Goal: Complete application form

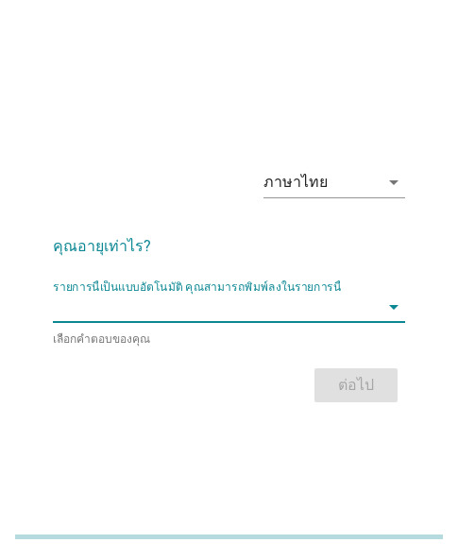
click at [107, 306] on input "รายการนี้เป็นแบบอัตโนมัติ คุณสามารถพิมพ์ลงในรายการนี้" at bounding box center [216, 307] width 326 height 30
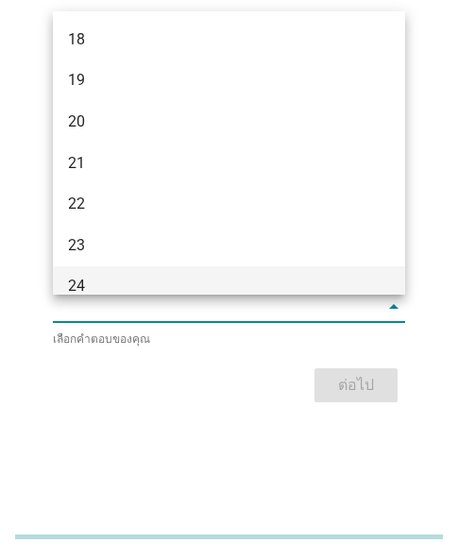
click at [86, 272] on div "24" at bounding box center [229, 287] width 352 height 42
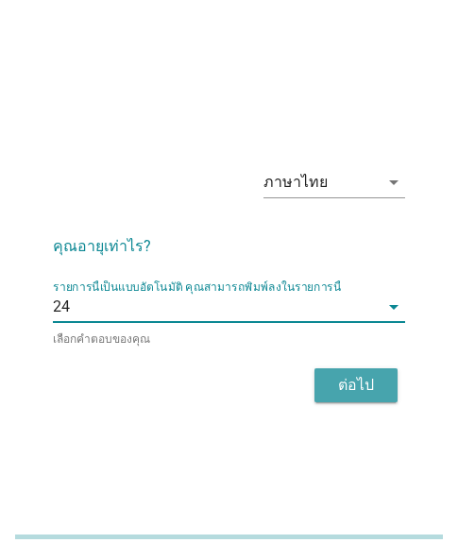
click at [335, 370] on button "ต่อไป" at bounding box center [355, 385] width 83 height 34
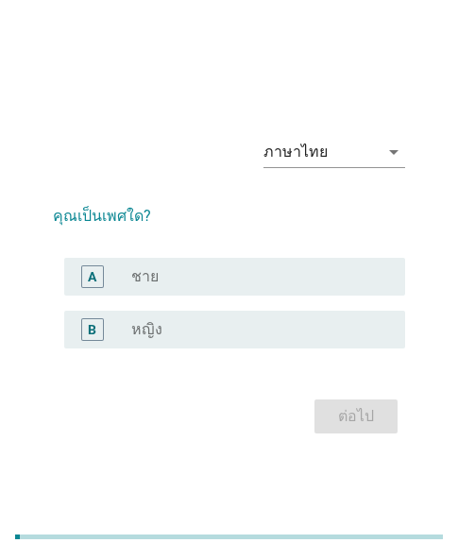
click at [169, 328] on div "radio_button_unchecked หญิง" at bounding box center [252, 329] width 243 height 19
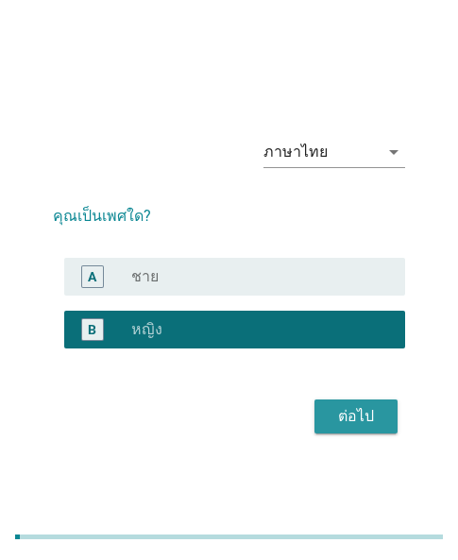
drag, startPoint x: 333, startPoint y: 408, endPoint x: 46, endPoint y: 467, distance: 293.0
click at [332, 411] on div "ต่อไป" at bounding box center [355, 416] width 53 height 23
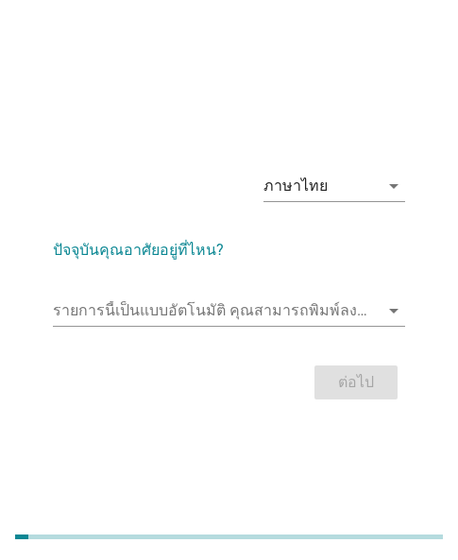
drag, startPoint x: 245, startPoint y: 281, endPoint x: 223, endPoint y: 290, distance: 24.2
click at [245, 281] on form "ปัจจุบันคุณอาศัยอยู่ที่ไหน? รายการนี้เป็นแบบอัตโนมัติ [PERSON_NAME]พิมพ์ลงในราย…" at bounding box center [229, 312] width 352 height 185
click at [212, 295] on input "รายการนี้เป็นแบบอัตโนมัติ คุณสามารถพิมพ์ลงในรายการนี้" at bounding box center [216, 310] width 326 height 30
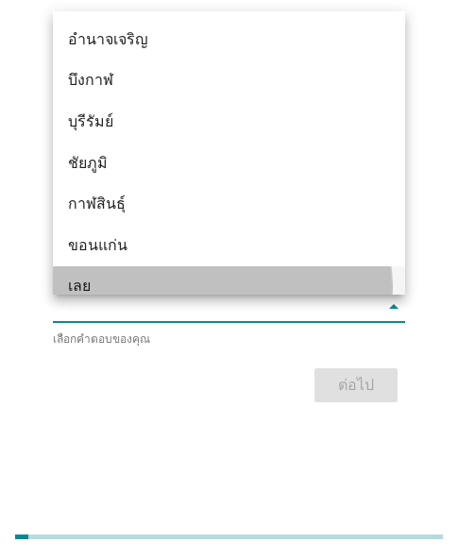
click at [109, 273] on div "เลย" at bounding box center [229, 287] width 352 height 42
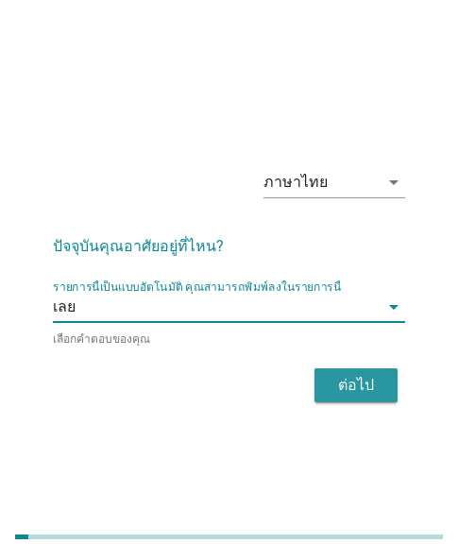
drag, startPoint x: 347, startPoint y: 378, endPoint x: 465, endPoint y: 401, distance: 120.1
click at [358, 379] on div "ต่อไป" at bounding box center [355, 385] width 53 height 23
